Goal: Check status: Check status

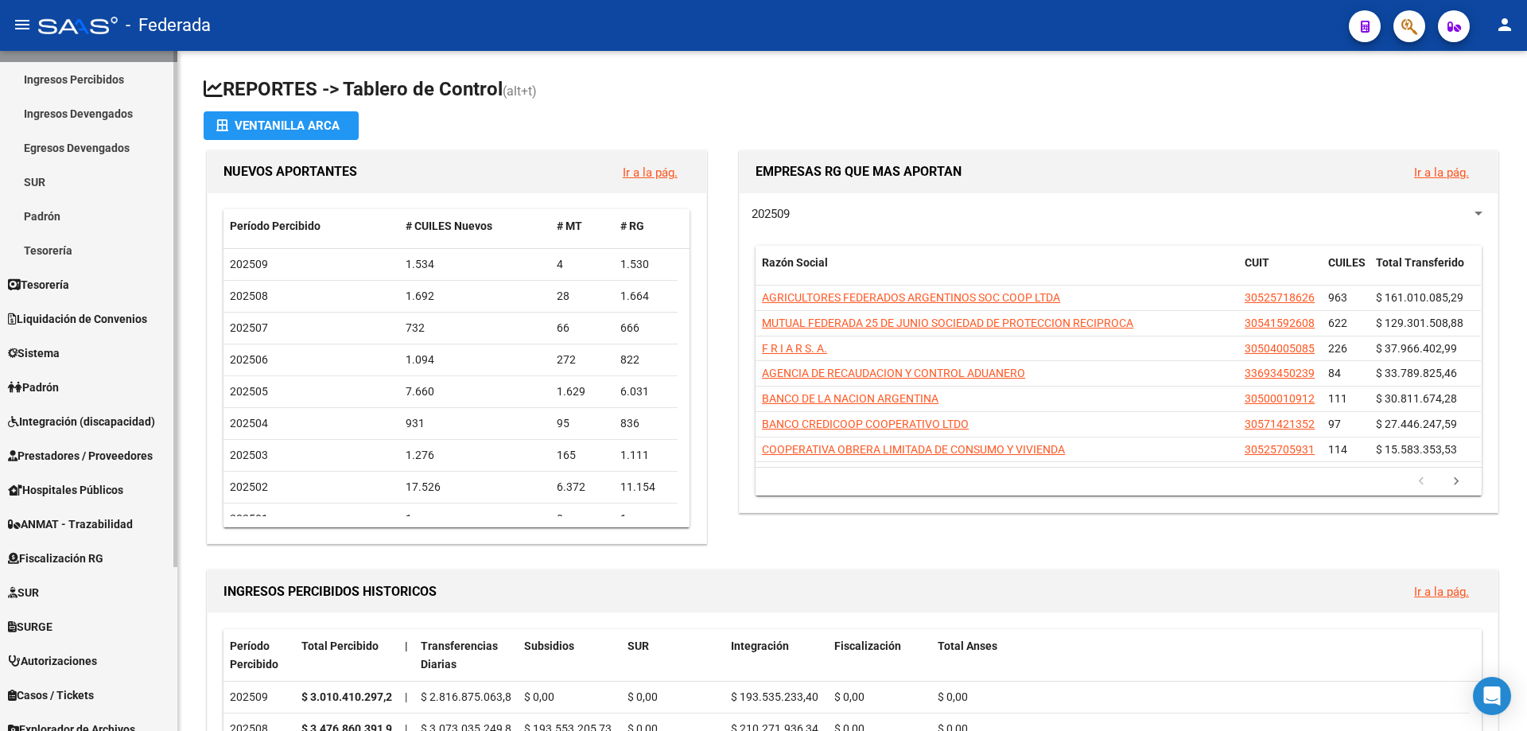
scroll to position [216, 0]
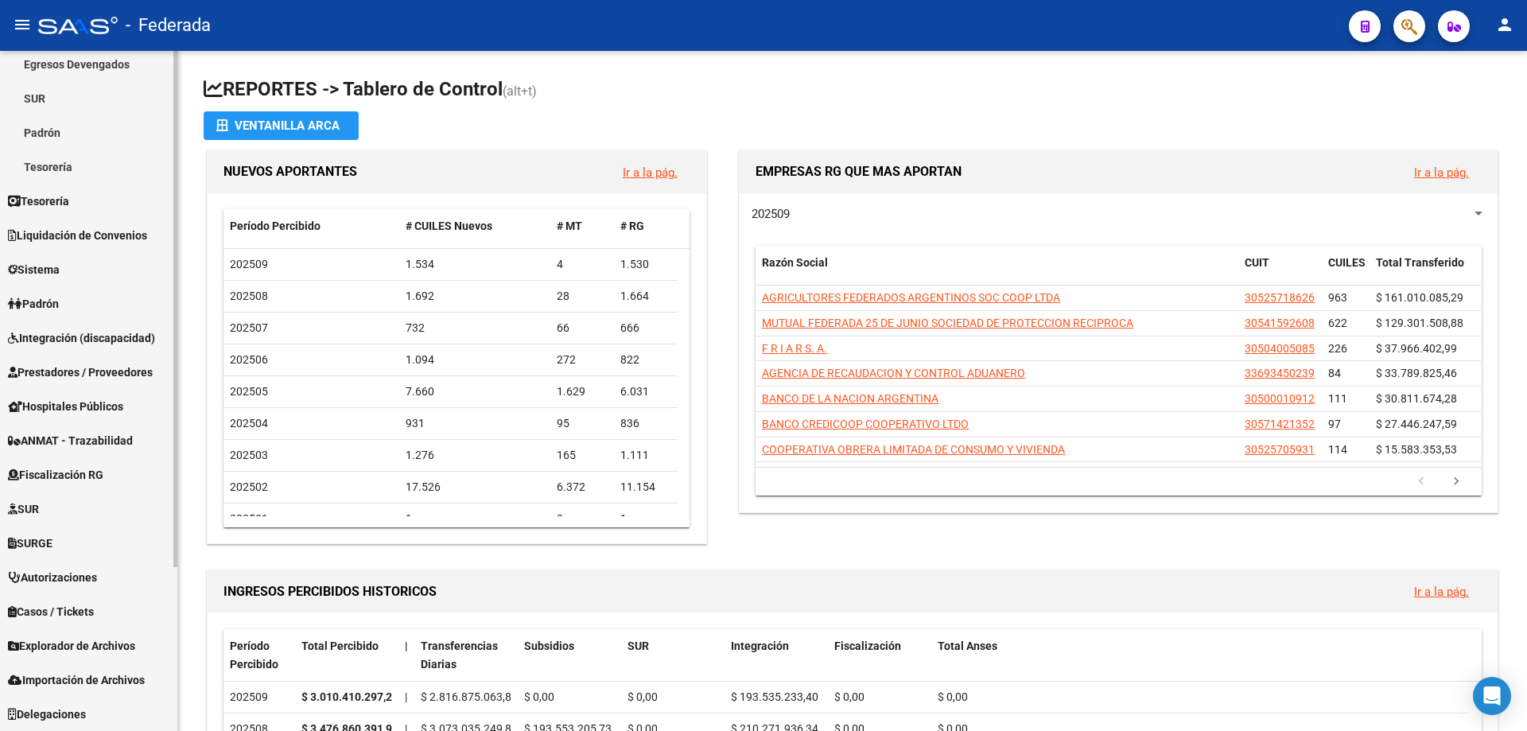
click at [87, 652] on span "Explorador de Archivos" at bounding box center [71, 645] width 127 height 17
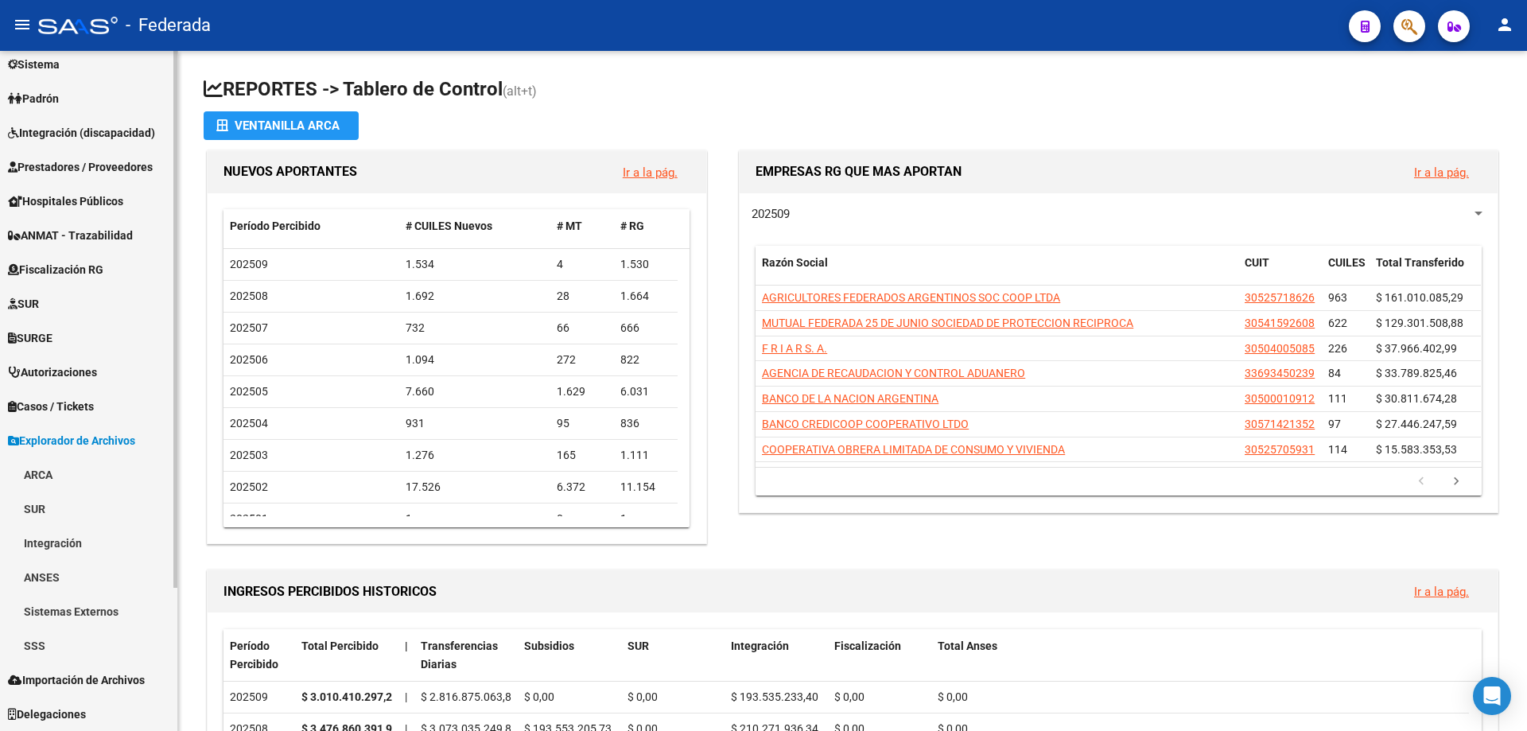
scroll to position [181, 0]
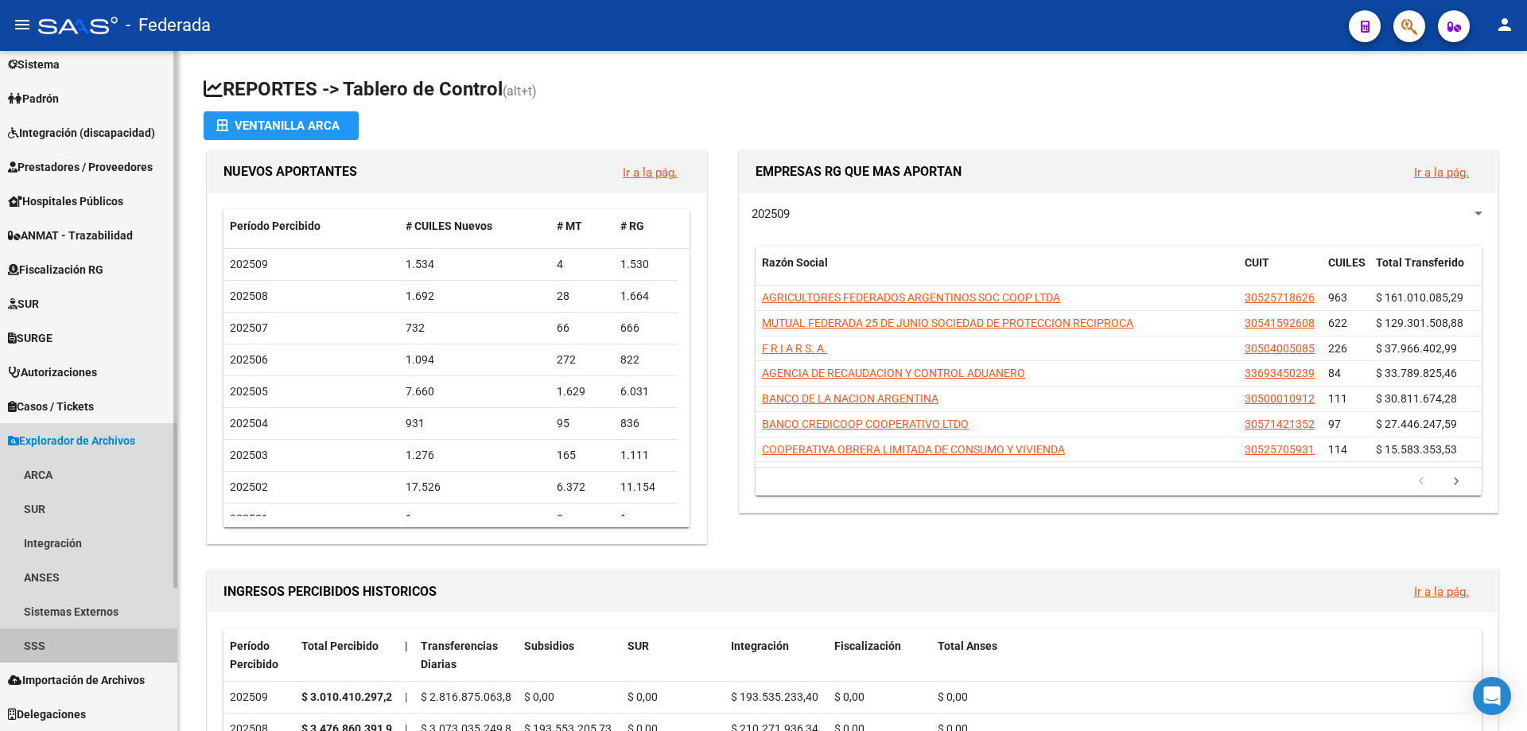
click at [37, 650] on link "SSS" at bounding box center [88, 645] width 177 height 34
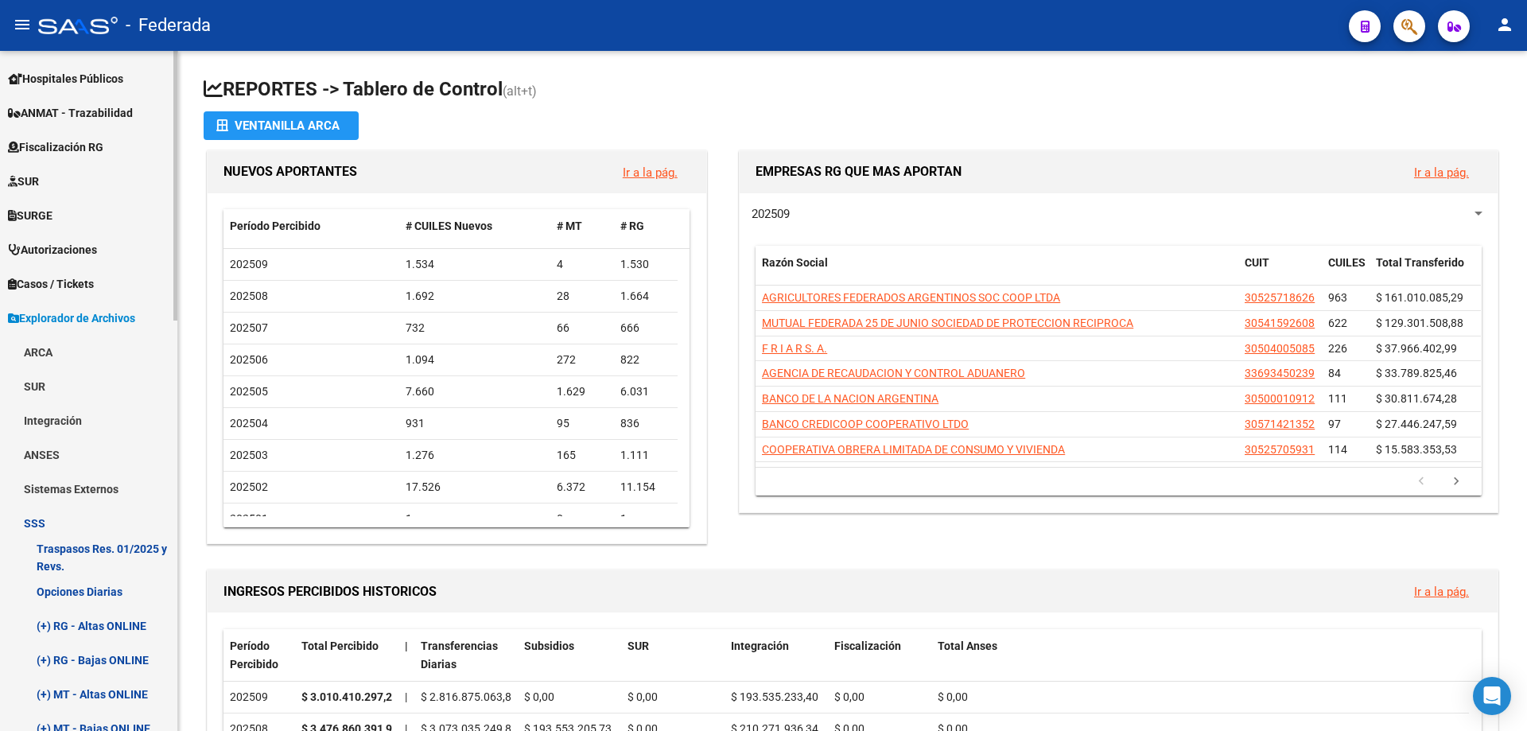
scroll to position [420, 0]
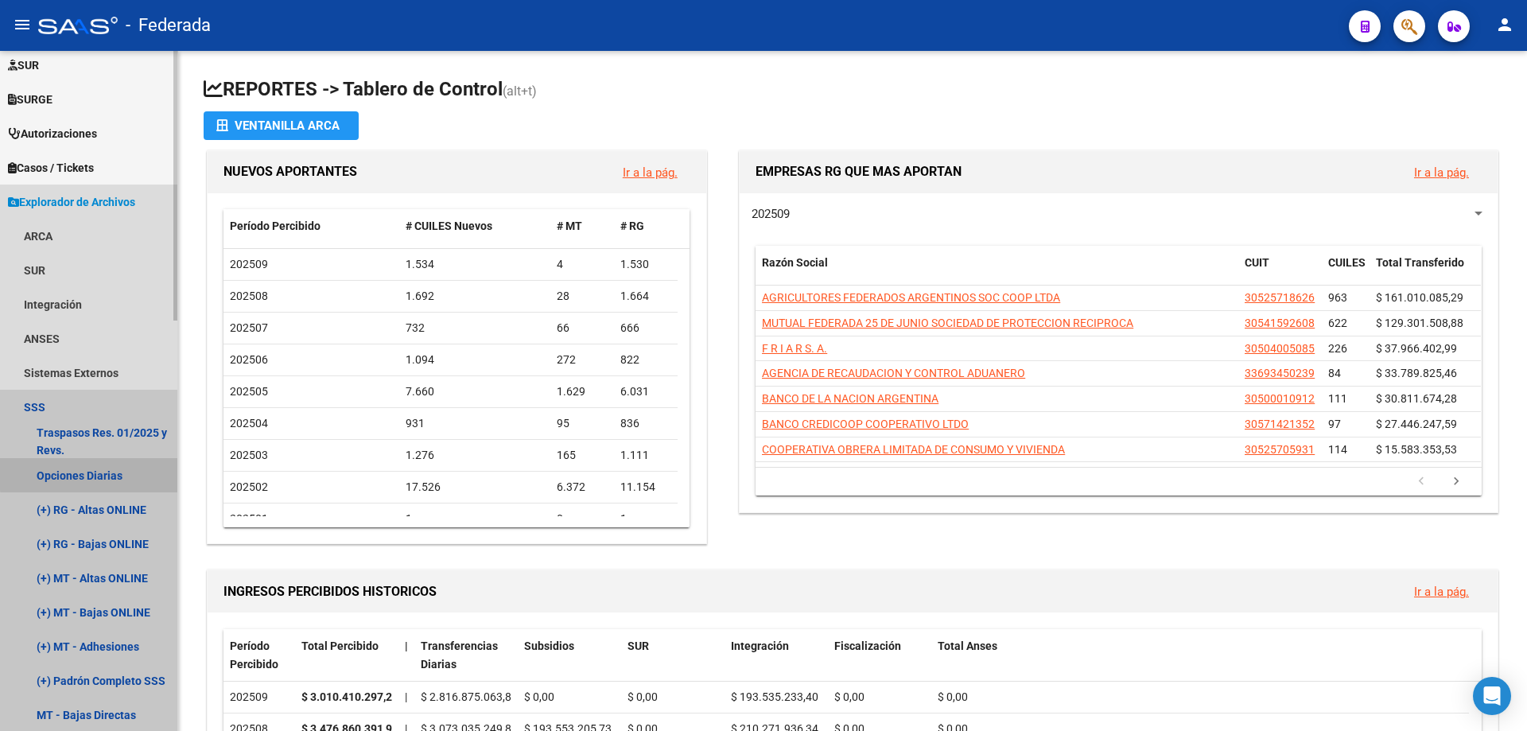
click at [99, 473] on link "Opciones Diarias" at bounding box center [88, 475] width 177 height 34
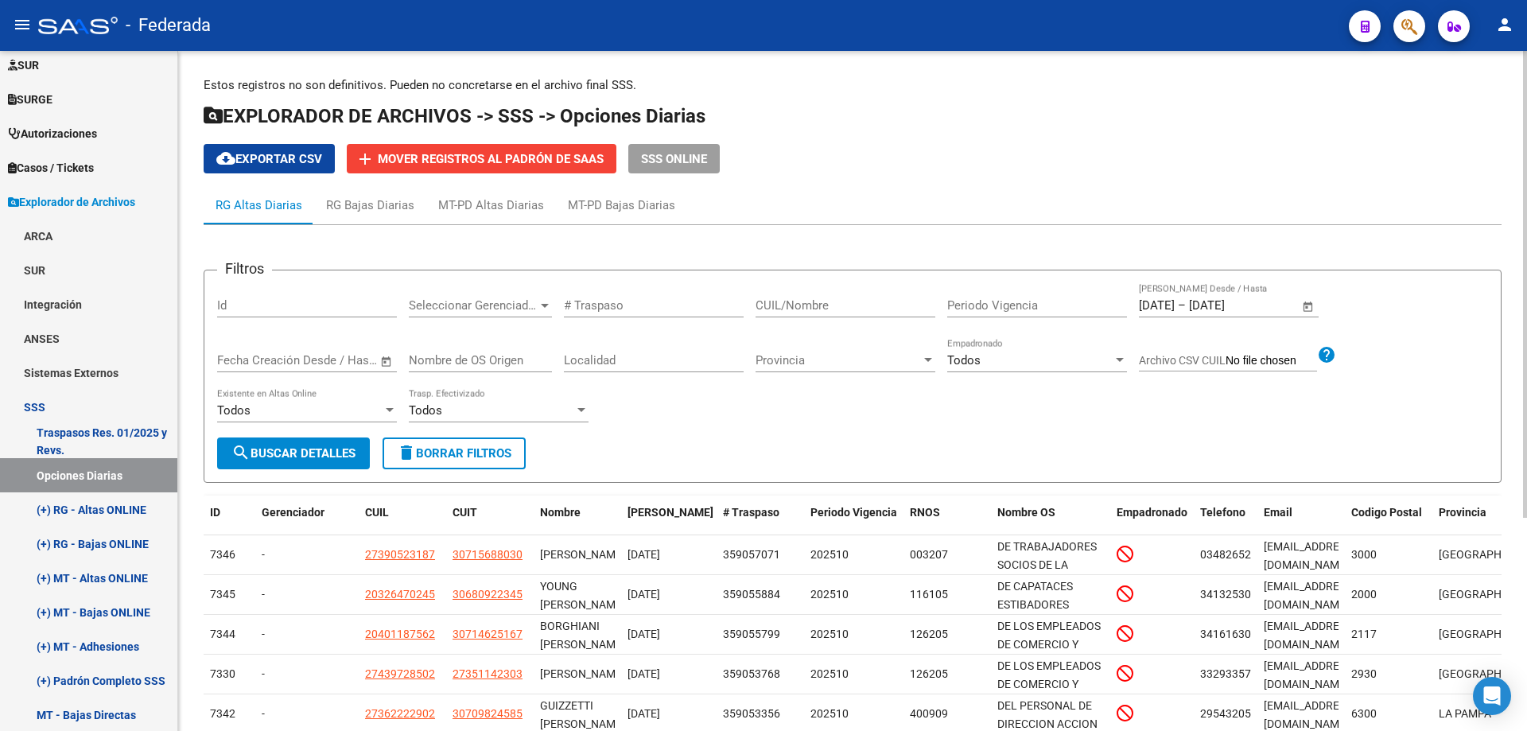
click at [1311, 302] on span "Open calendar" at bounding box center [1308, 306] width 38 height 38
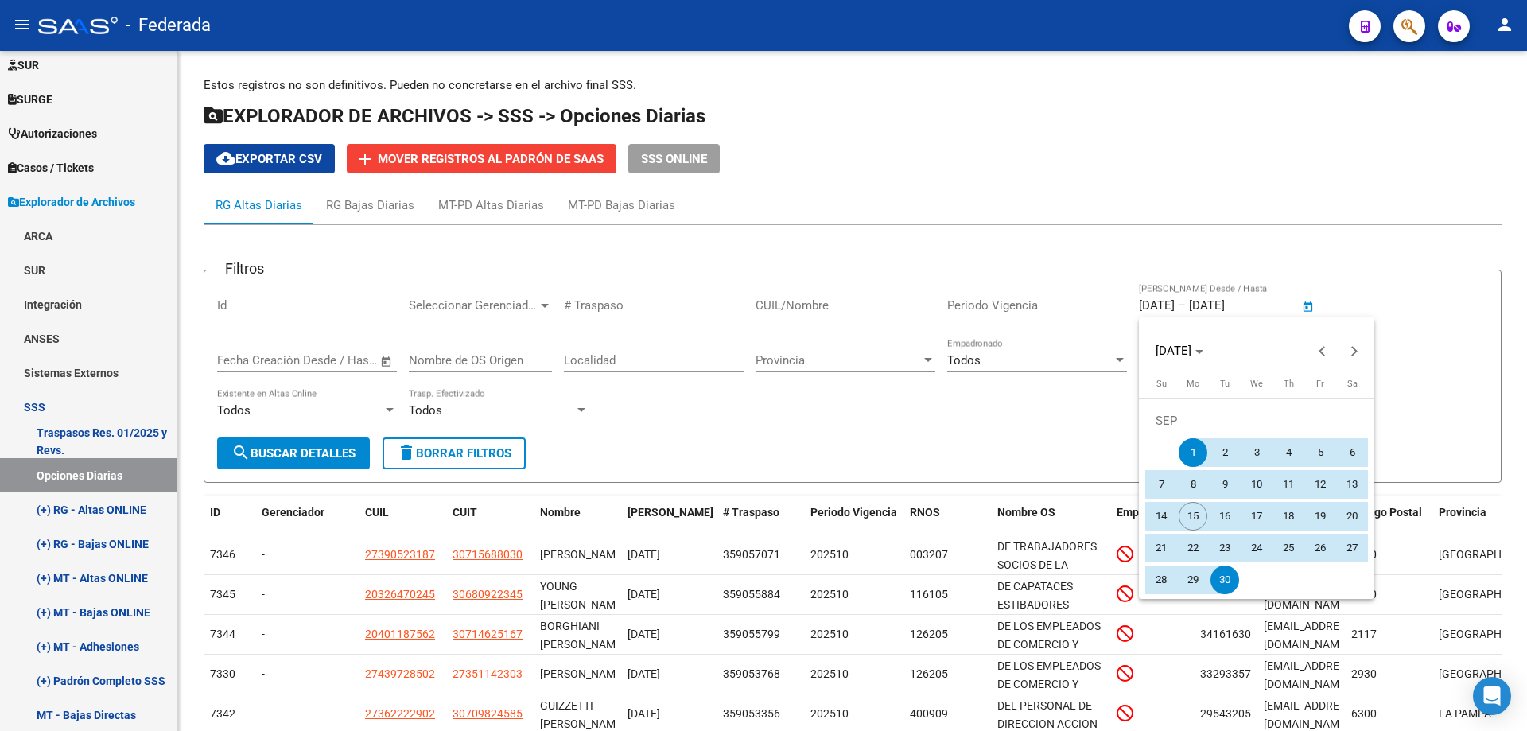
click at [1156, 521] on span "14" at bounding box center [1161, 516] width 29 height 29
type input "[DATE]"
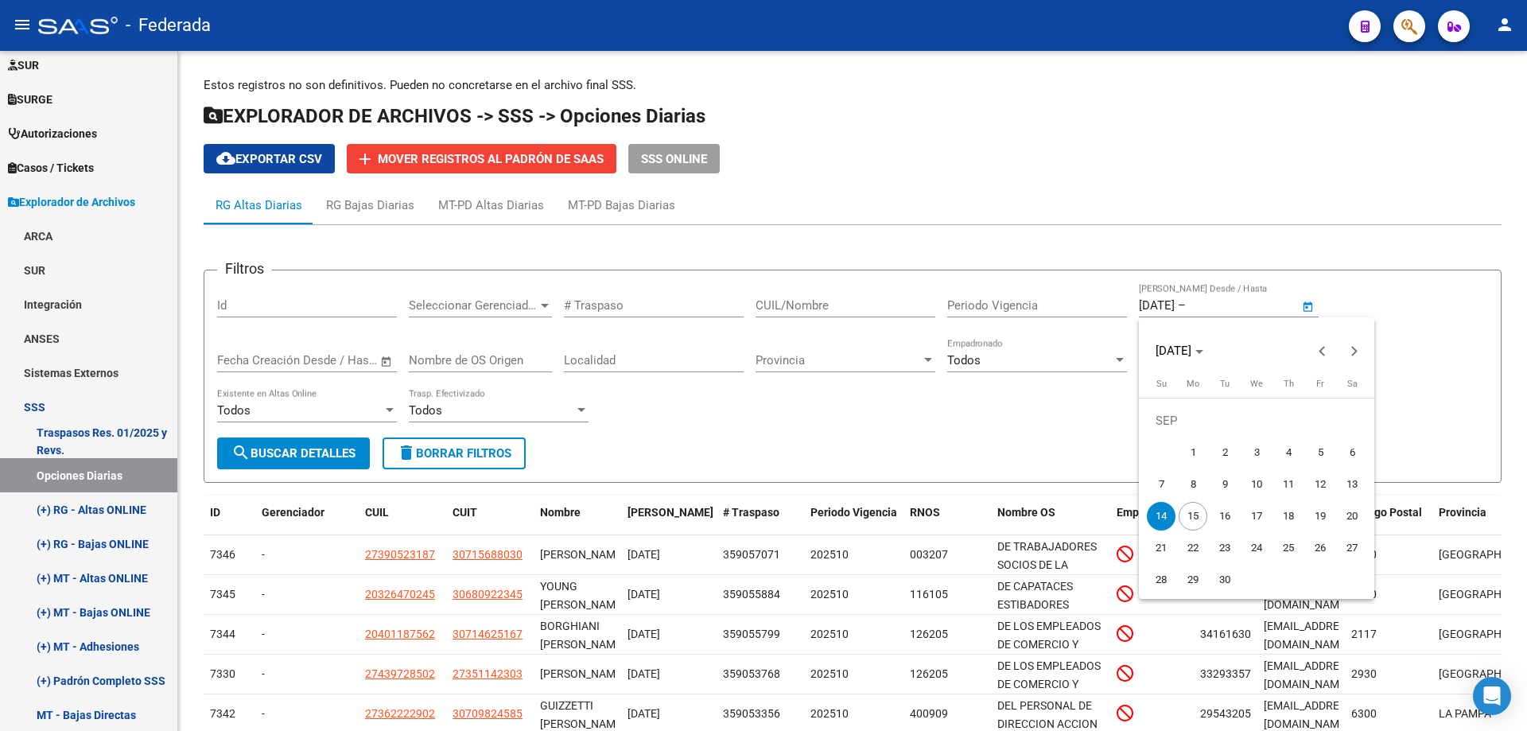
click at [1202, 442] on span "1" at bounding box center [1193, 452] width 29 height 29
type input "[DATE]"
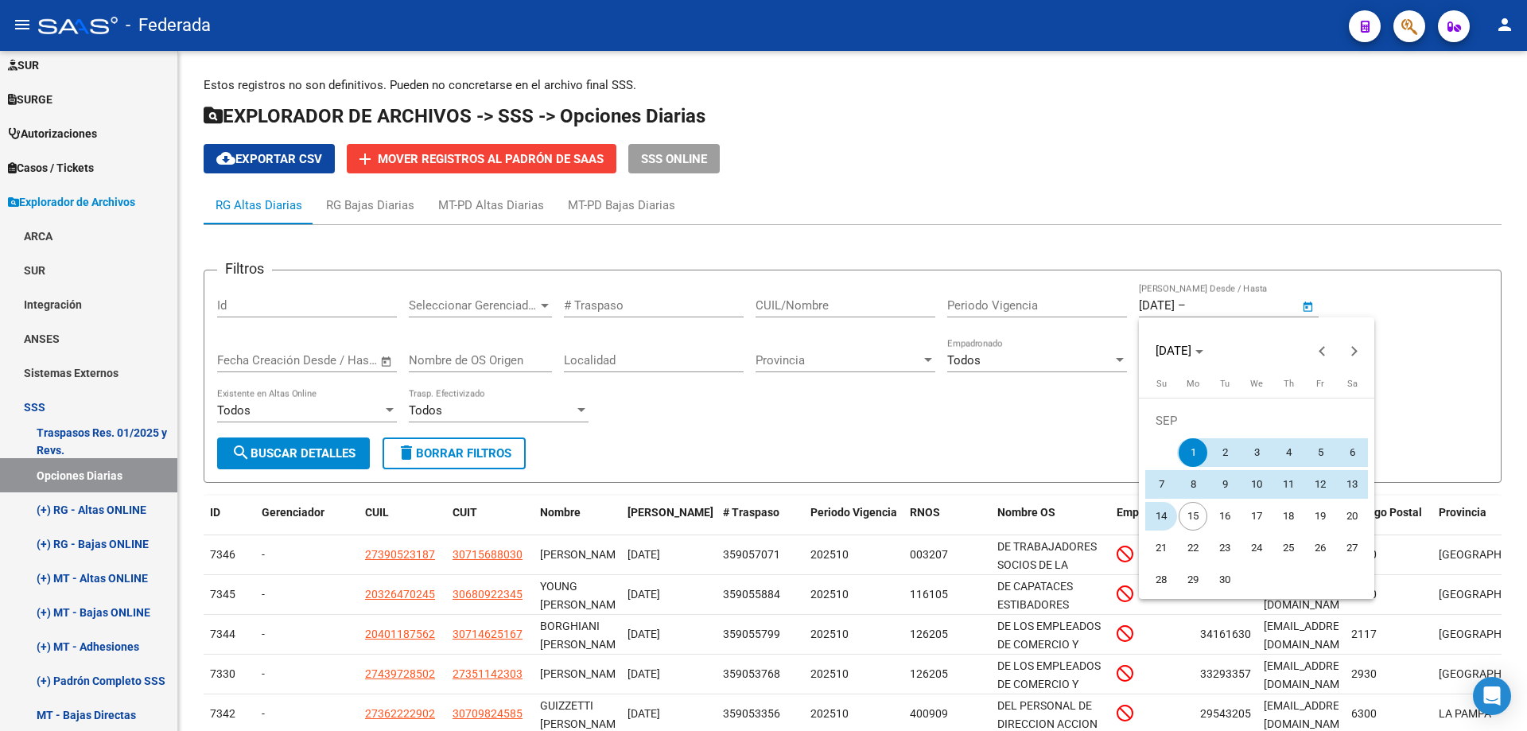
click at [1157, 516] on span "14" at bounding box center [1161, 516] width 29 height 29
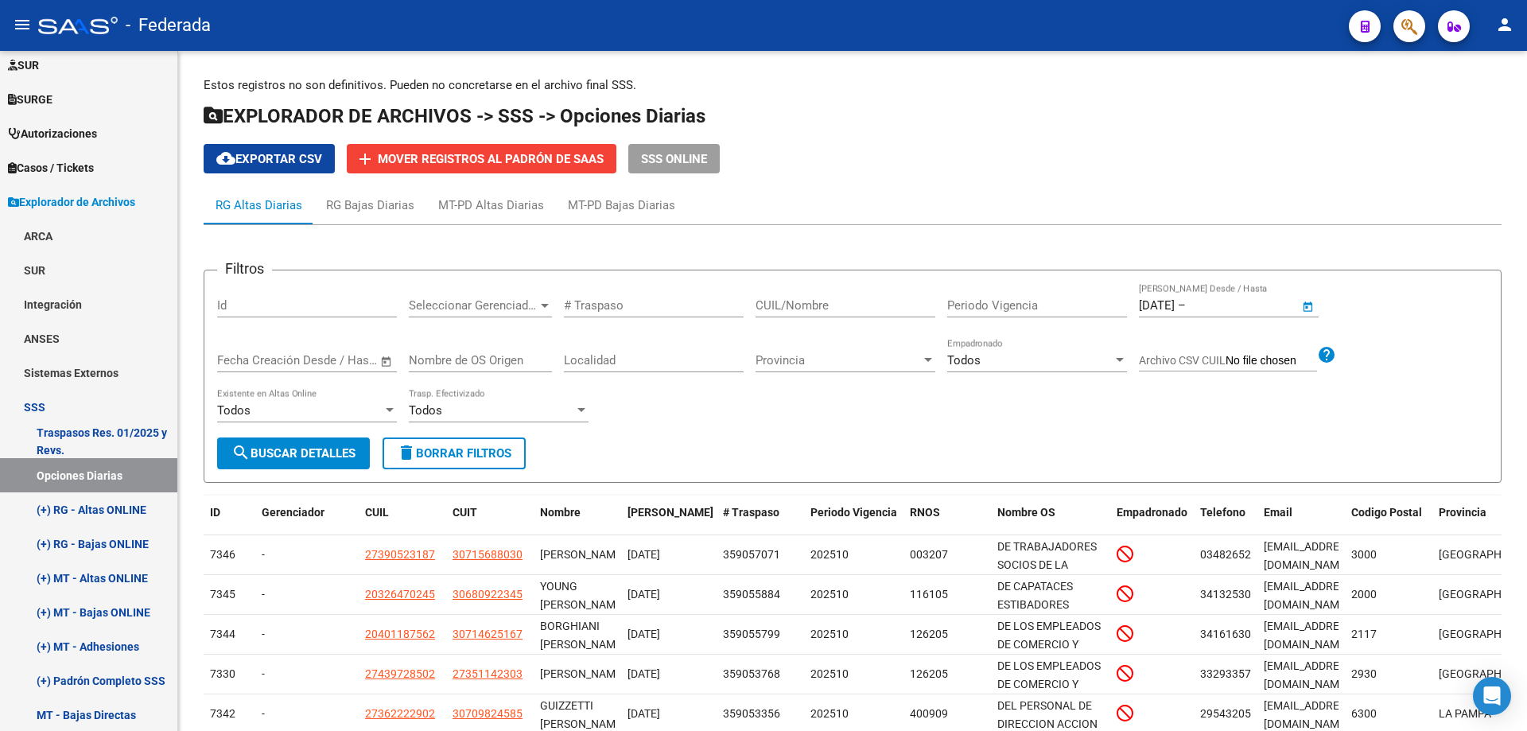
type input "[DATE]"
click at [339, 461] on button "search Buscar Detalles" at bounding box center [293, 453] width 153 height 32
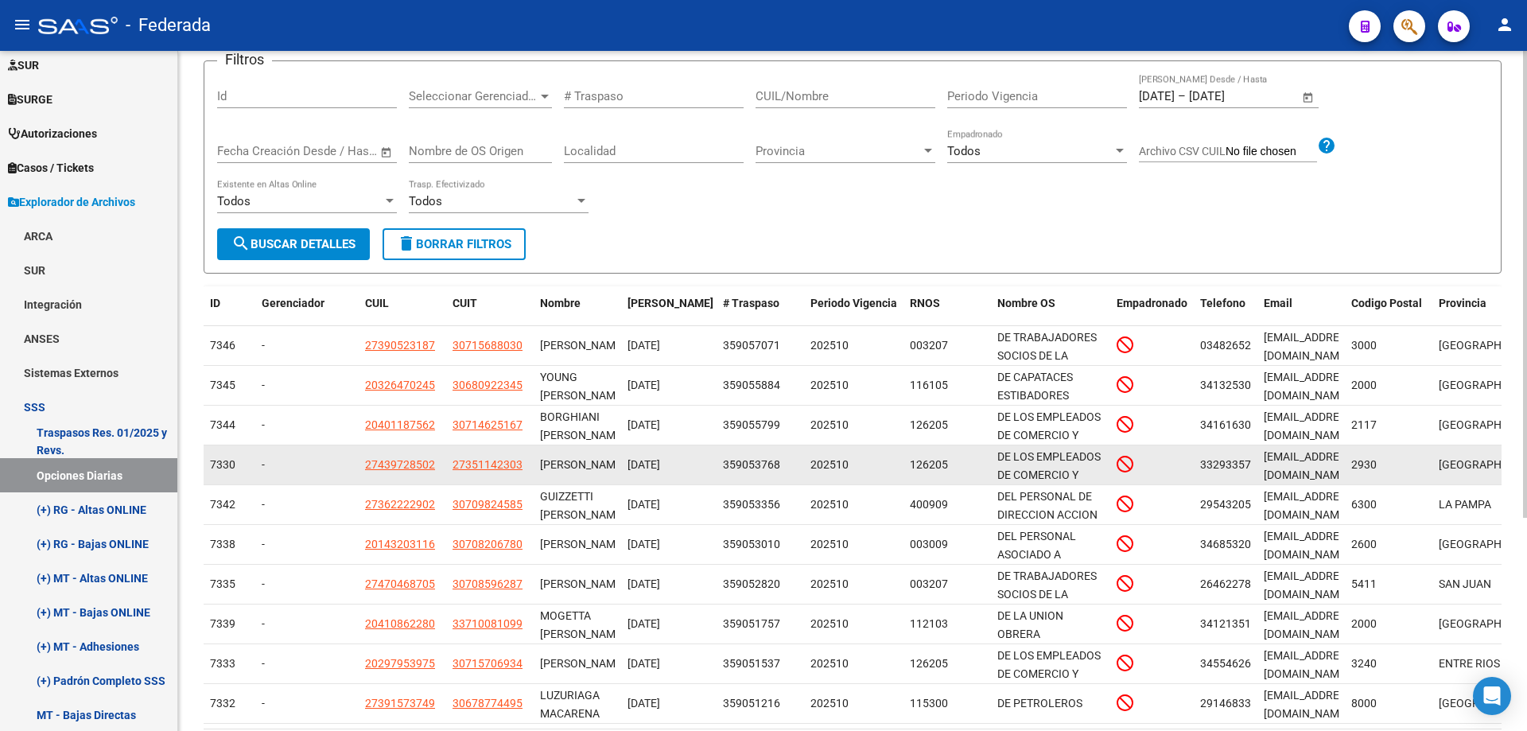
scroll to position [311, 0]
